Goal: Task Accomplishment & Management: Use online tool/utility

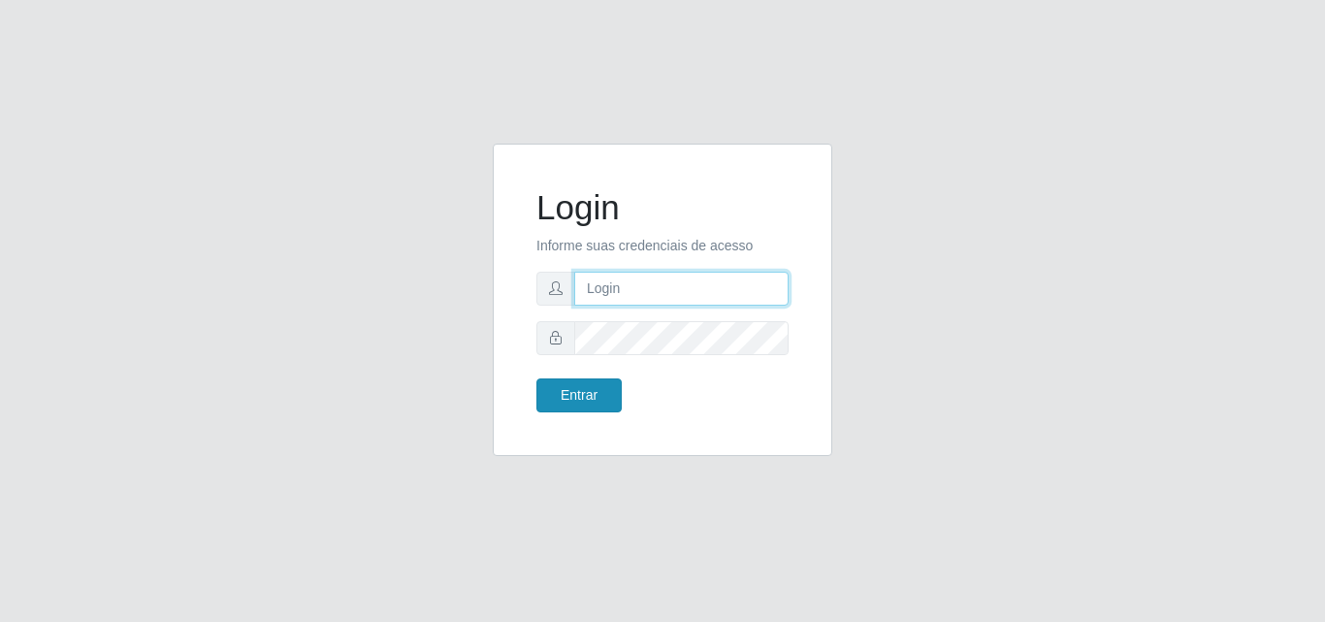
type input "[EMAIL_ADDRESS][DOMAIN_NAME]"
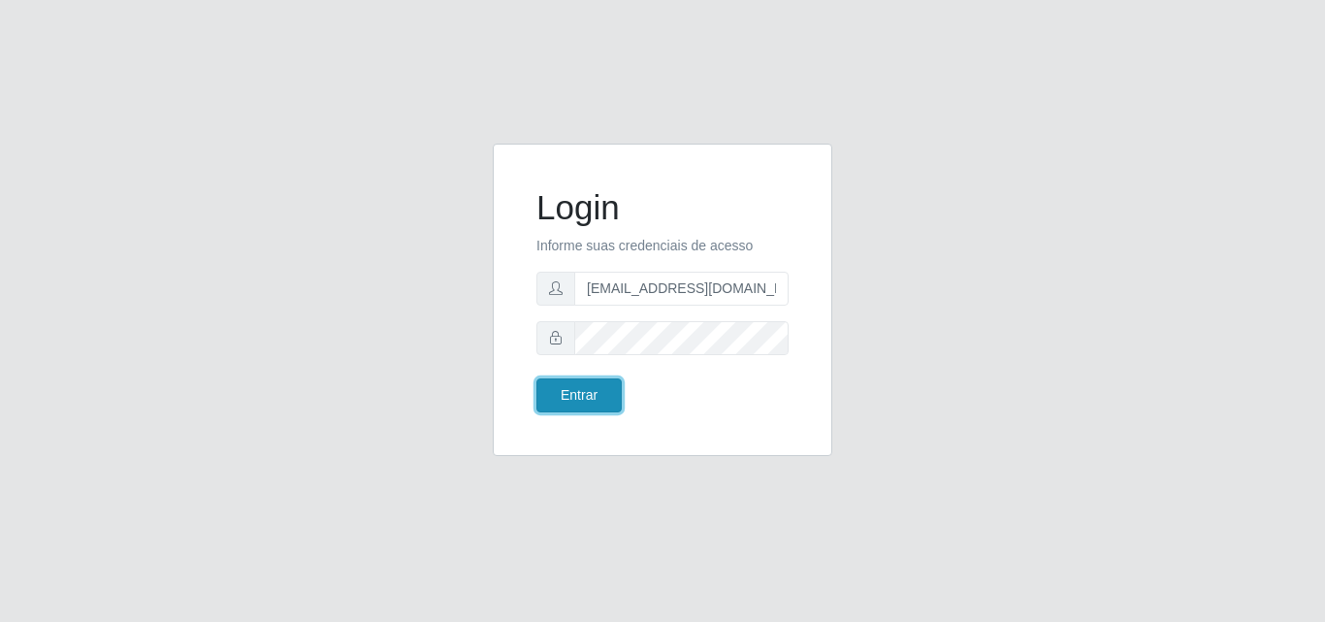
click at [595, 385] on button "Entrar" at bounding box center [579, 395] width 85 height 34
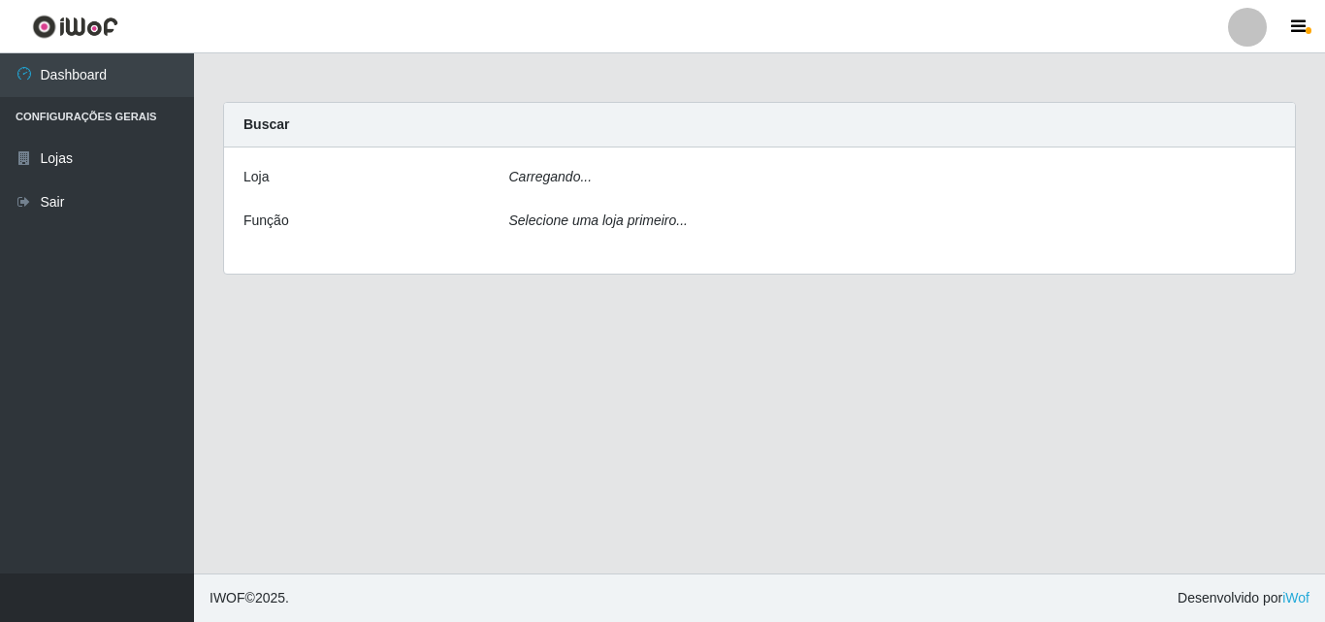
click at [597, 385] on main "Carregando... Buscar [PERSON_NAME]... Função Selecione uma loja primeiro..." at bounding box center [759, 313] width 1131 height 520
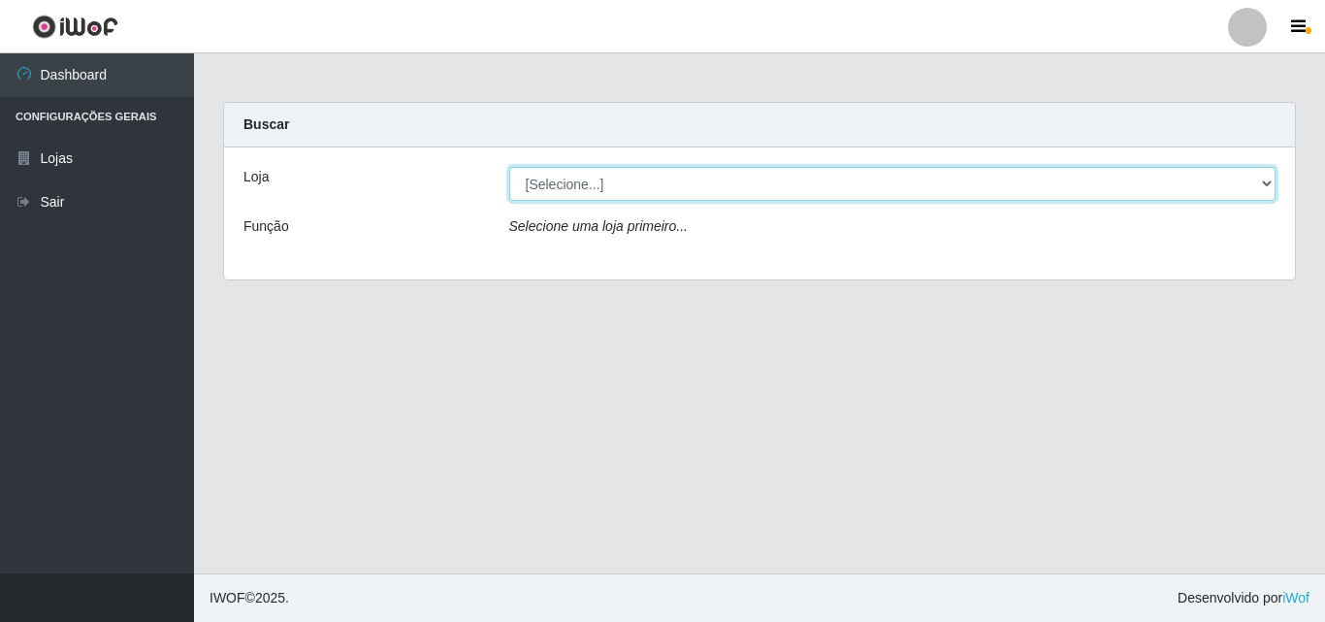
click at [1262, 190] on select "[Selecione...] Rede Potiguar 1 - Macaíba" at bounding box center [892, 184] width 767 height 34
select select "100"
click at [509, 167] on select "[Selecione...] Rede Potiguar 1 - Macaíba" at bounding box center [892, 184] width 767 height 34
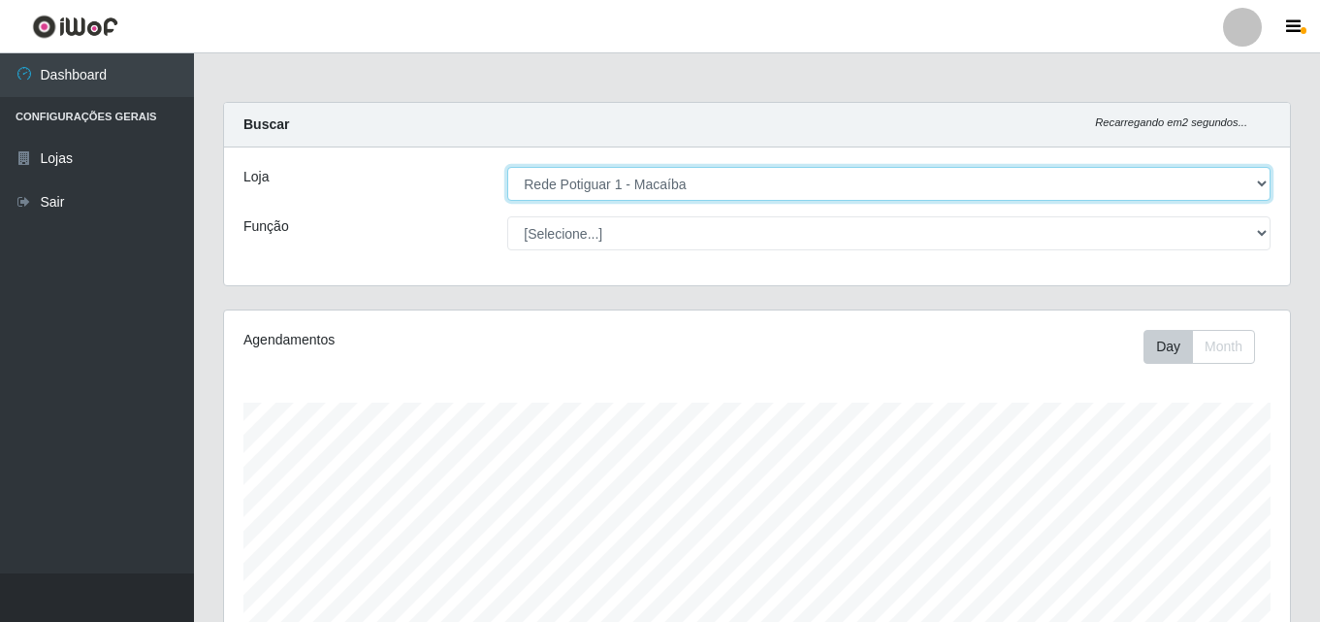
click at [1256, 179] on select "[Selecione...] Rede Potiguar 1 - Macaíba" at bounding box center [889, 184] width 764 height 34
click at [507, 167] on select "[Selecione...] Rede Potiguar 1 - Macaíba" at bounding box center [889, 184] width 764 height 34
